Goal: Obtain resource: Download file/media

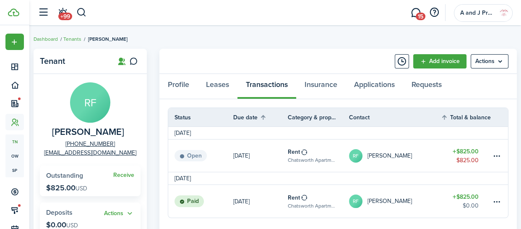
click at [81, 10] on button "button" at bounding box center [81, 12] width 10 height 14
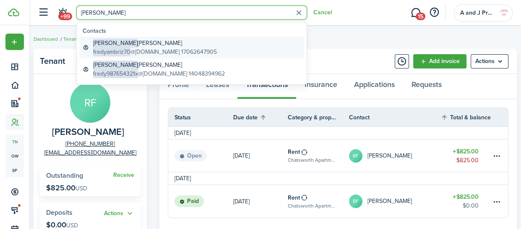
type input "[PERSON_NAME]"
click at [123, 41] on global-search-item-title "[PERSON_NAME]" at bounding box center [155, 43] width 124 height 9
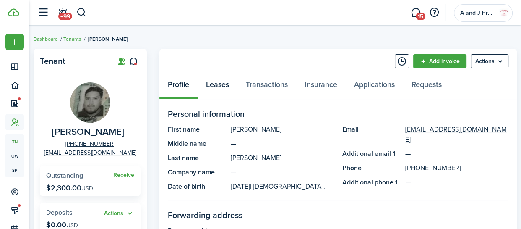
click at [219, 87] on link "Leases" at bounding box center [218, 86] width 40 height 25
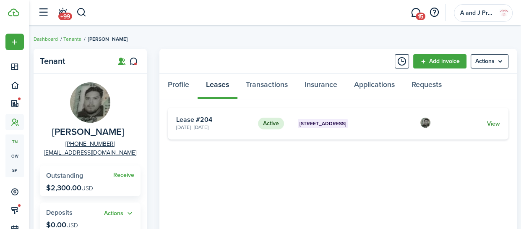
click at [497, 124] on link "View" at bounding box center [493, 123] width 13 height 9
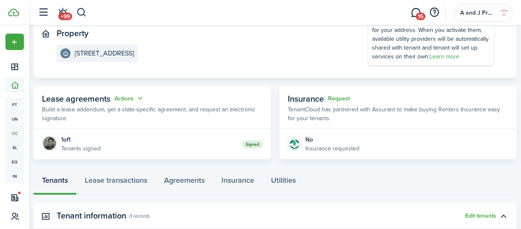
scroll to position [101, 0]
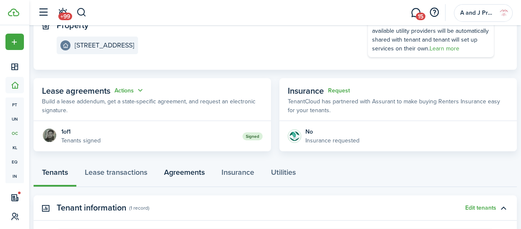
click at [191, 171] on link "Agreements" at bounding box center [184, 173] width 57 height 25
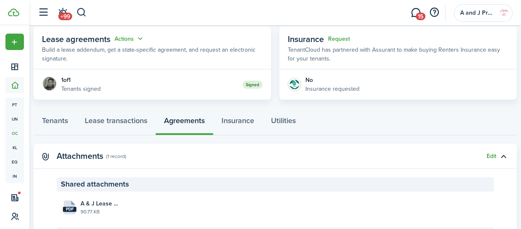
scroll to position [210, 0]
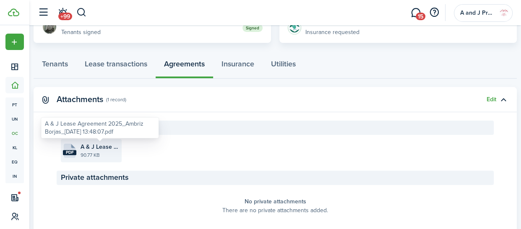
click at [98, 147] on span "A & J Lease Agreement 2025_Ambriz Borjas_[DATE] 13:48:07.pdf" at bounding box center [100, 146] width 39 height 9
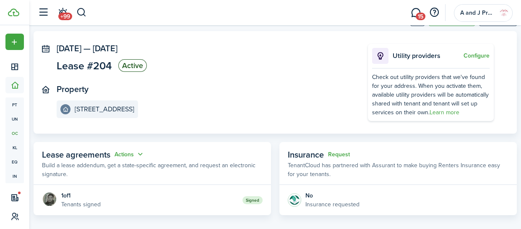
scroll to position [142, 0]
